Goal: Transaction & Acquisition: Purchase product/service

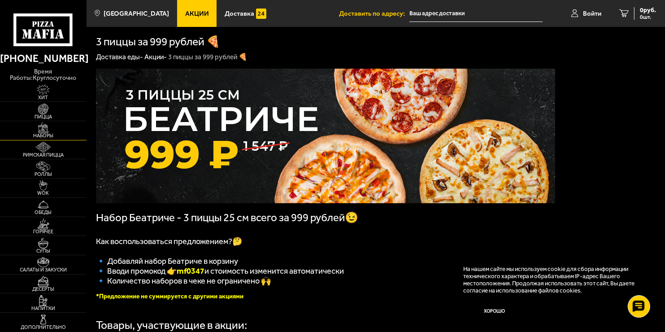
click at [45, 129] on img at bounding box center [43, 127] width 26 height 11
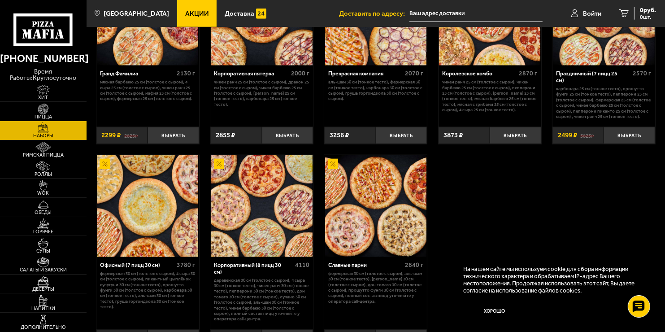
scroll to position [997, 0]
click at [281, 204] on img at bounding box center [261, 205] width 101 height 101
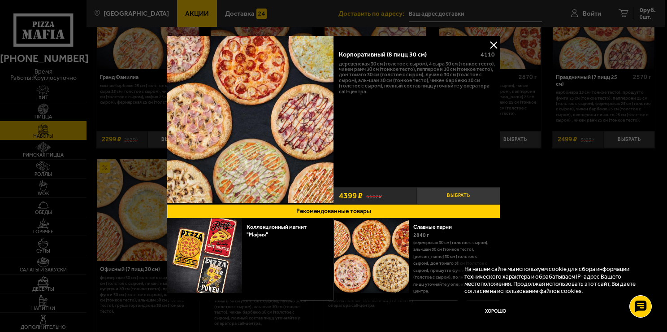
click at [453, 191] on button "Выбрать" at bounding box center [458, 195] width 83 height 17
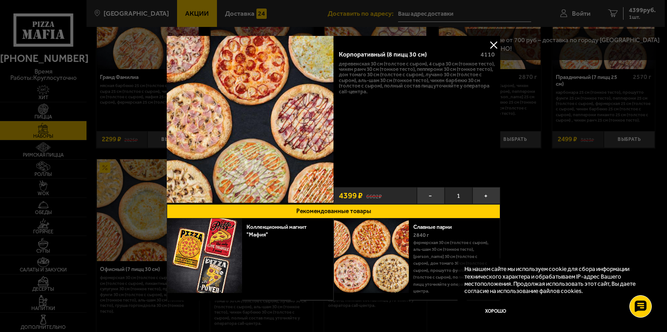
click at [492, 43] on button at bounding box center [493, 44] width 13 height 13
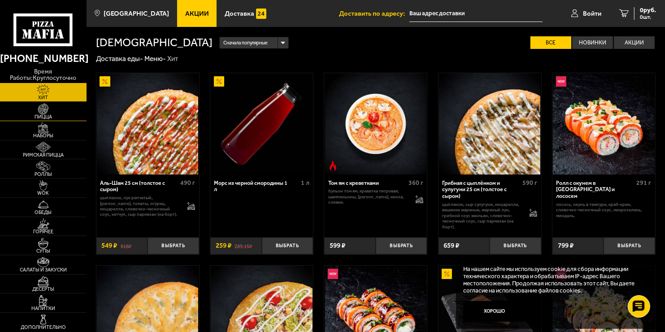
click at [54, 107] on img at bounding box center [43, 109] width 26 height 11
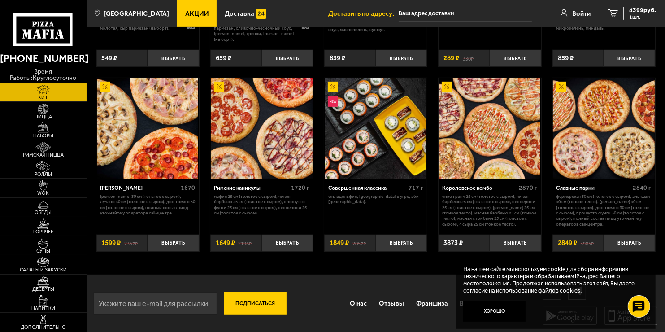
scroll to position [375, 0]
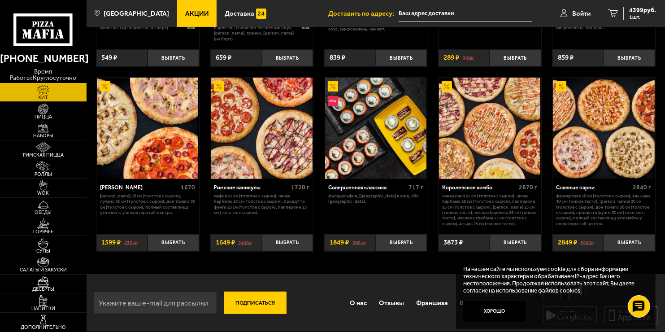
click at [502, 131] on img at bounding box center [489, 128] width 101 height 101
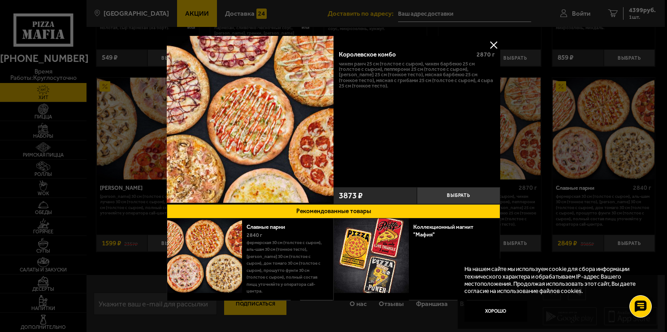
click at [491, 43] on button at bounding box center [493, 44] width 13 height 13
